Goal: Information Seeking & Learning: Learn about a topic

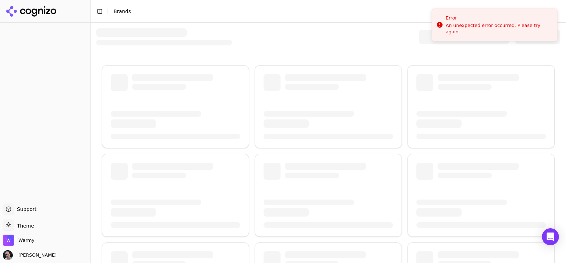
click at [122, 11] on span "Brands" at bounding box center [122, 11] width 17 height 6
click at [96, 11] on button "Toggle Sidebar" at bounding box center [100, 11] width 10 height 10
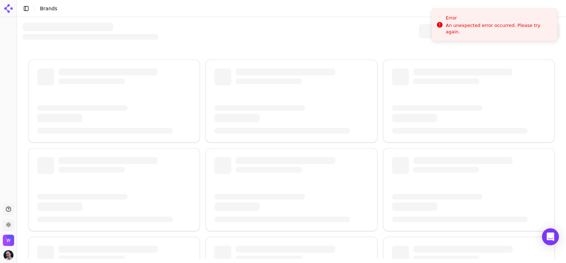
click at [28, 3] on header "Toggle Sidebar Brands" at bounding box center [291, 8] width 549 height 17
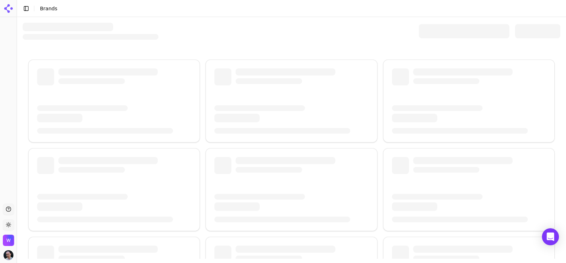
click at [30, 6] on button "Toggle Sidebar" at bounding box center [26, 9] width 10 height 10
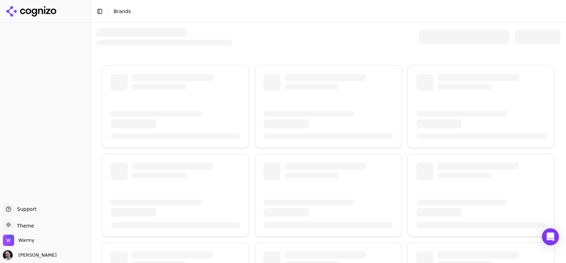
click at [55, 210] on div "Support Support" at bounding box center [45, 210] width 85 height 14
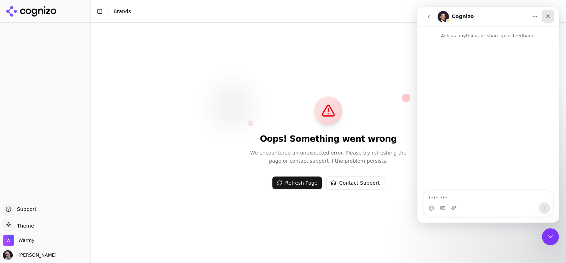
click at [545, 17] on icon "Close" at bounding box center [548, 16] width 6 height 6
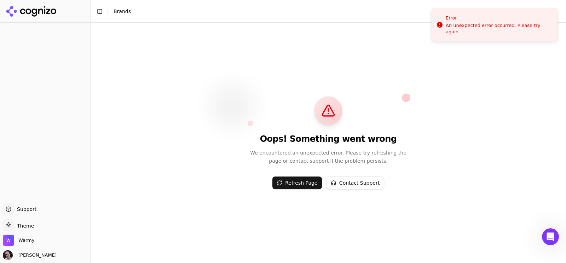
click at [310, 185] on button "Refresh Page" at bounding box center [297, 182] width 50 height 13
